Goal: Information Seeking & Learning: Learn about a topic

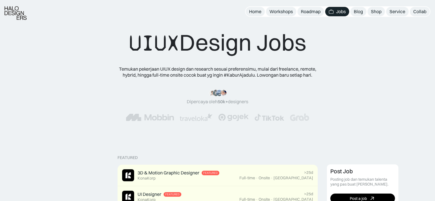
scroll to position [172, 0]
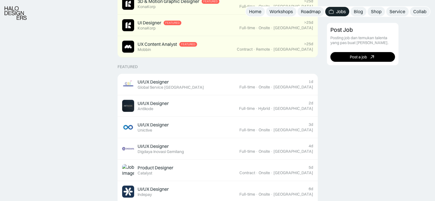
click at [229, 110] on div "UI/UX Designer Featured Antikode" at bounding box center [180, 106] width 117 height 12
click at [235, 76] on link "UI/UX Designer Featured Global Service Indonesia 1d Full-time · Onsite · Jakarta" at bounding box center [218, 84] width 200 height 21
click at [219, 92] on link "UI/UX Designer Featured Global Service Indonesia 1d Full-time · Onsite · Jakarta" at bounding box center [218, 84] width 200 height 21
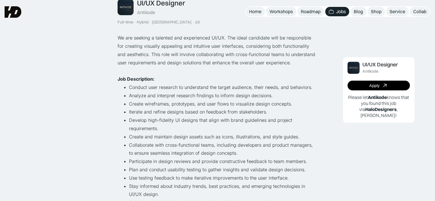
scroll to position [11, 0]
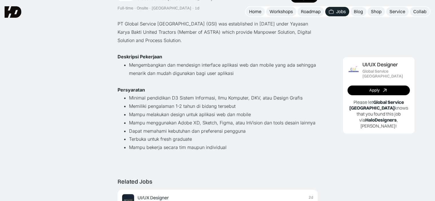
scroll to position [18, 0]
